Goal: Navigation & Orientation: Find specific page/section

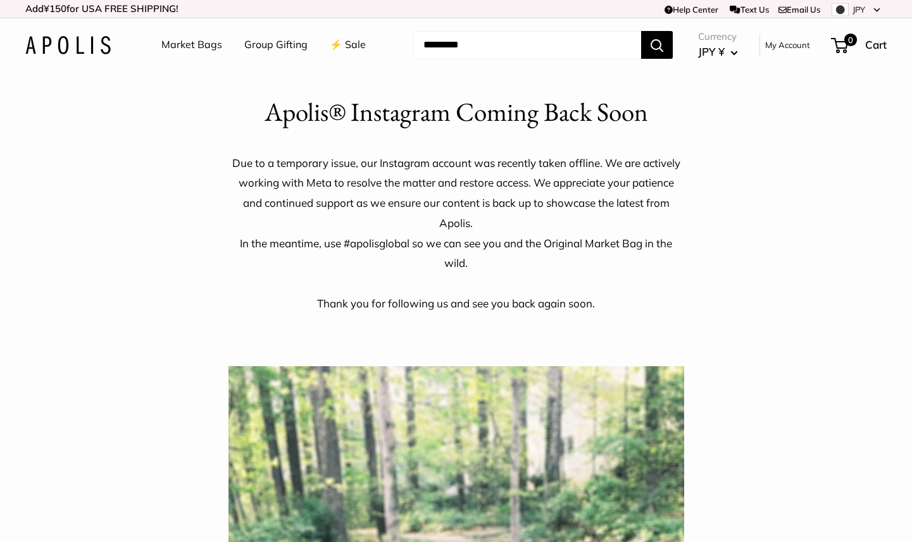
click at [70, 46] on img at bounding box center [67, 45] width 85 height 18
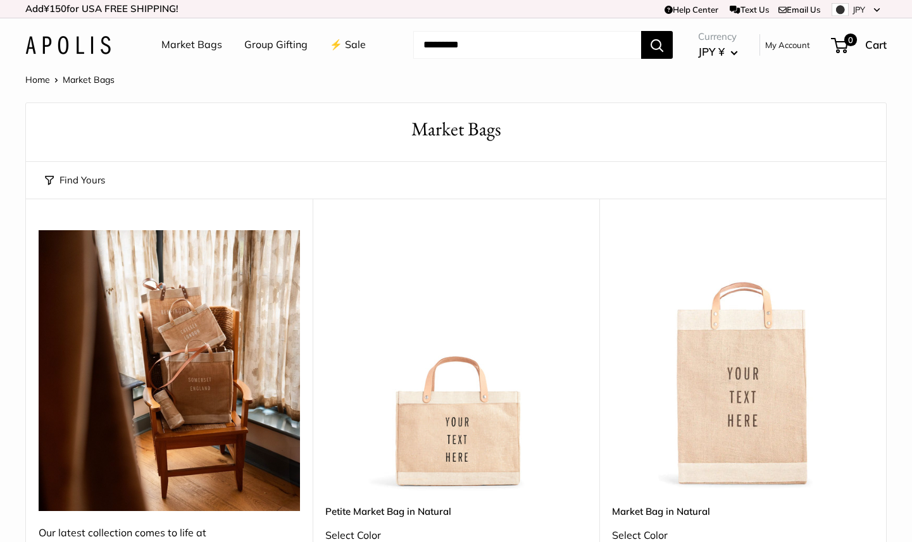
click at [88, 180] on button "Find Yours" at bounding box center [75, 180] width 60 height 18
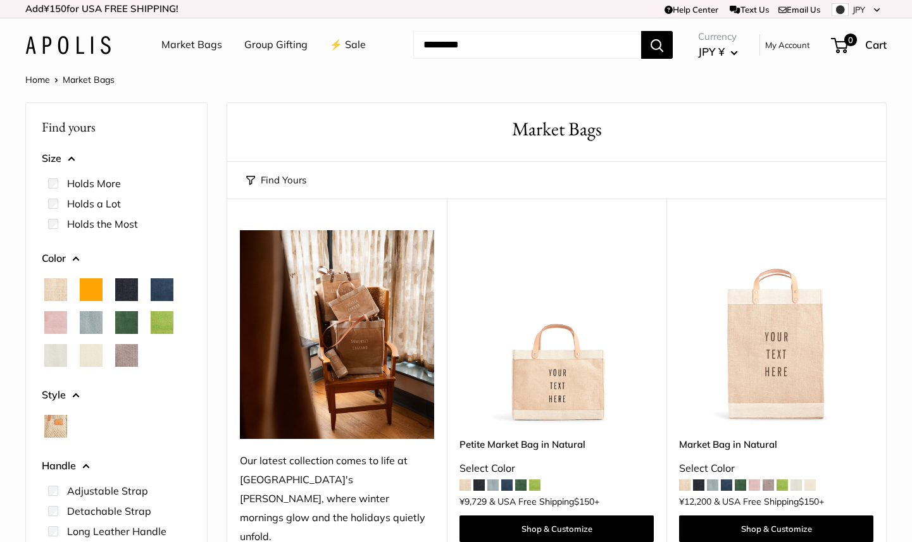
click at [33, 78] on link "Home" at bounding box center [37, 79] width 25 height 11
